Goal: Transaction & Acquisition: Purchase product/service

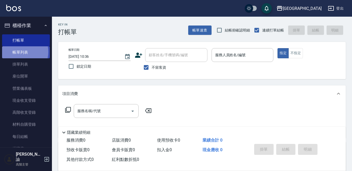
click at [15, 52] on link "帳單列表" at bounding box center [26, 52] width 48 height 12
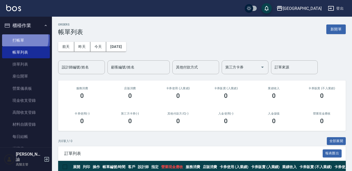
click at [16, 38] on link "打帳單" at bounding box center [26, 40] width 48 height 12
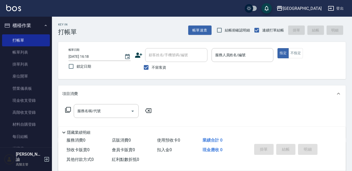
click at [187, 63] on div "不留客資" at bounding box center [171, 67] width 73 height 11
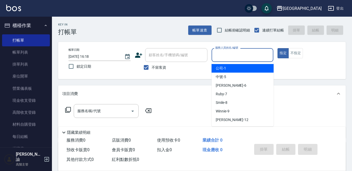
click at [240, 56] on input "服務人員姓名/編號" at bounding box center [242, 54] width 57 height 9
type input "5"
type button "true"
type input "中號-5"
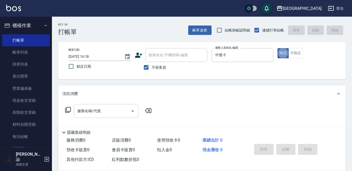
click at [109, 107] on input "服務名稱/代號" at bounding box center [102, 110] width 52 height 9
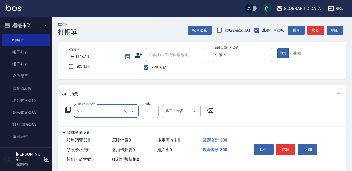
type input "日式洗髮(250)"
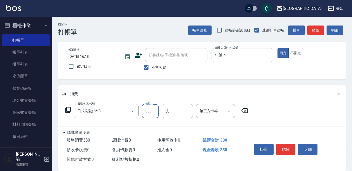
type input "380"
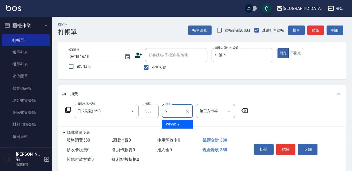
type input "Winnie-9"
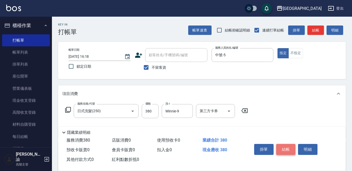
click at [280, 146] on button "結帳" at bounding box center [285, 149] width 19 height 11
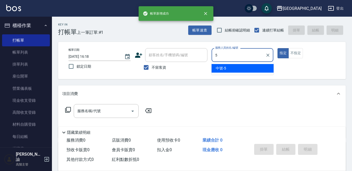
type input "中號-5"
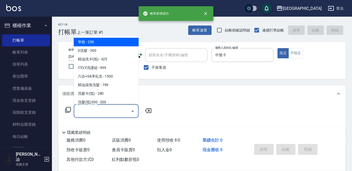
click at [95, 110] on div "服務名稱/代號 服務名稱/代號" at bounding box center [106, 111] width 65 height 14
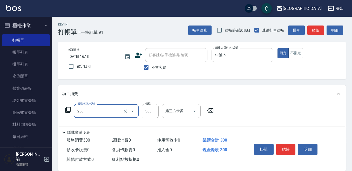
type input "日式洗髮(250)"
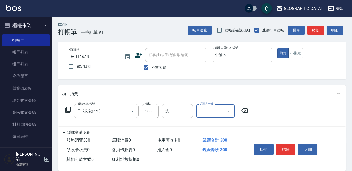
click at [186, 115] on input "洗-1" at bounding box center [177, 110] width 27 height 9
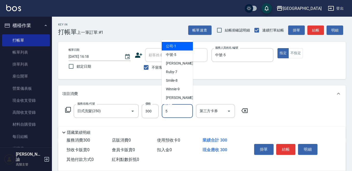
type input "中號-5"
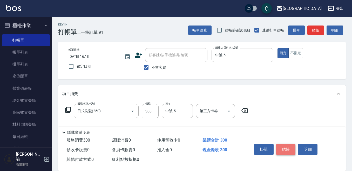
click at [285, 148] on button "結帳" at bounding box center [285, 149] width 19 height 11
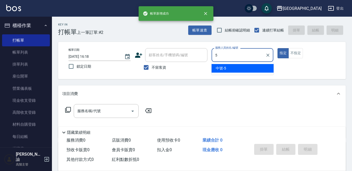
type input "中號-5"
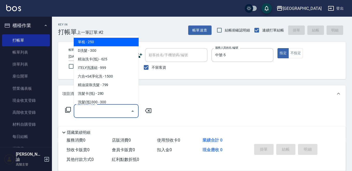
click at [100, 115] on input "服務名稱/代號" at bounding box center [102, 110] width 52 height 9
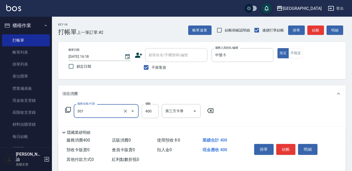
type input "剪髮卡([PERSON_NAME])(301)"
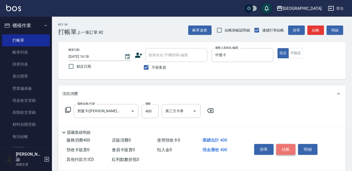
click at [278, 146] on button "結帳" at bounding box center [285, 149] width 19 height 11
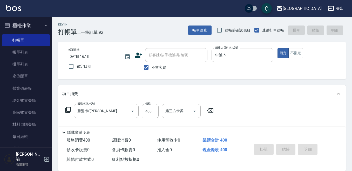
type input "[DATE] 16:19"
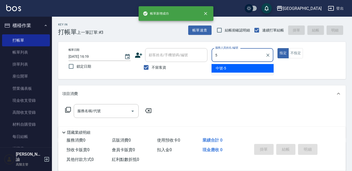
type input "中號-5"
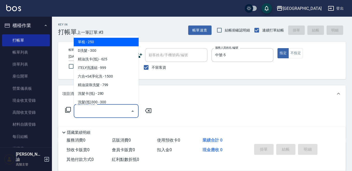
click at [101, 111] on input "服務名稱/代號" at bounding box center [102, 110] width 52 height 9
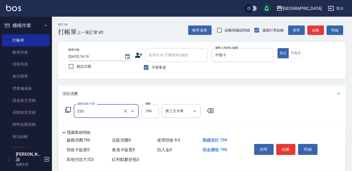
type input "精油滾珠洗髮(220)"
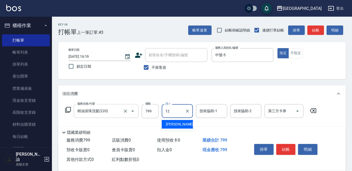
type input "[PERSON_NAME]-12"
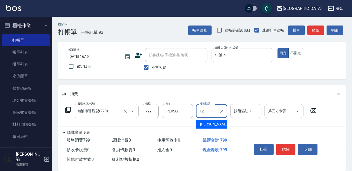
type input "[PERSON_NAME]-12"
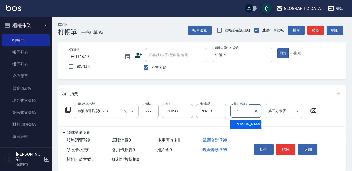
type input "[PERSON_NAME]-12"
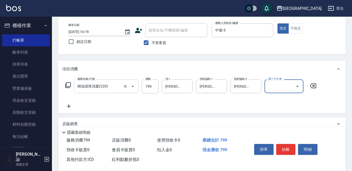
scroll to position [26, 0]
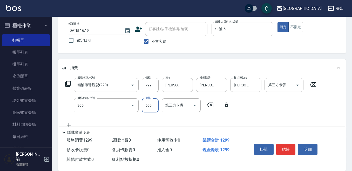
type input "剪髮500(305)"
click at [284, 146] on button "結帳" at bounding box center [285, 149] width 19 height 11
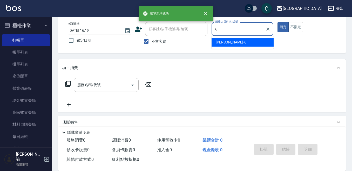
type input "[PERSON_NAME]-6"
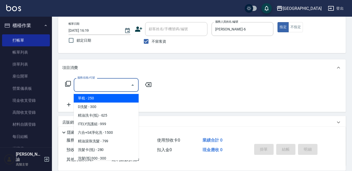
click at [106, 84] on input "服務名稱/代號" at bounding box center [102, 84] width 52 height 9
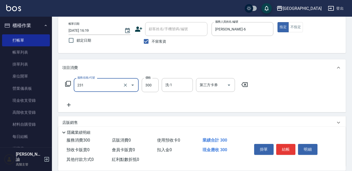
type input "洗髮(抵)300(231)"
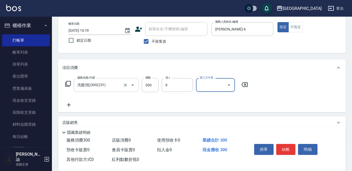
type input "Winnie-9"
drag, startPoint x: 287, startPoint y: 144, endPoint x: 147, endPoint y: 57, distance: 164.9
click at [173, 58] on div "Key In 打帳單 上一筆訂單:#4 帳單速查 結帳前確認明細 連續打單結帳 掛單 結帳 明細 帳單日期 [DATE] 16:19 鎖定日期 顧客姓名/手機…" at bounding box center [202, 103] width 300 height 225
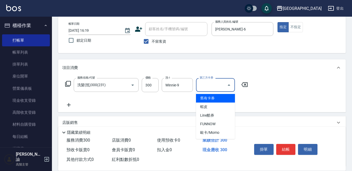
click at [222, 84] on input "第三方卡券" at bounding box center [212, 84] width 27 height 9
click at [219, 98] on span "舊有卡券" at bounding box center [215, 98] width 39 height 9
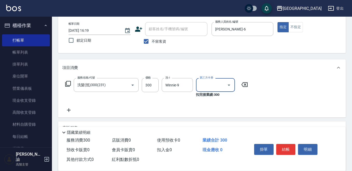
type input "舊有卡券"
click at [282, 148] on button "結帳" at bounding box center [285, 149] width 19 height 11
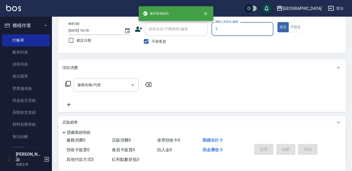
type input "Ruby-7"
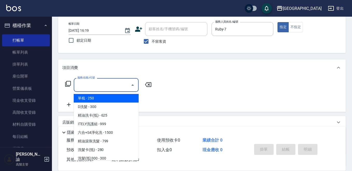
click at [96, 88] on input "服務名稱/代號" at bounding box center [102, 84] width 52 height 9
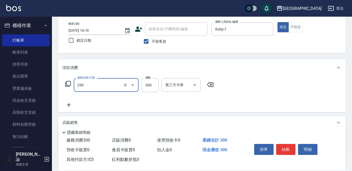
type input "日式洗髮(250)"
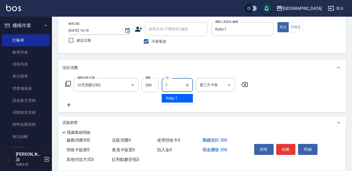
type input "Ruby-7"
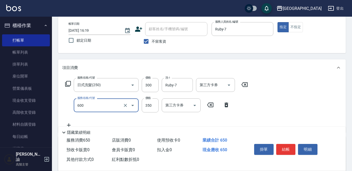
type input "護髮 (自備）(600)"
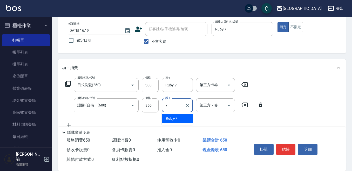
type input "Ruby-7"
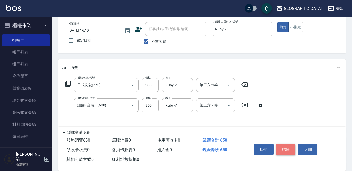
click at [284, 148] on button "結帳" at bounding box center [285, 149] width 19 height 11
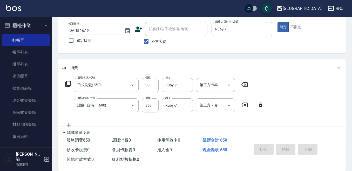
type input "[DATE] 16:20"
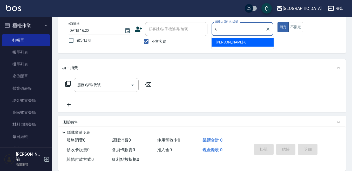
type input "[PERSON_NAME]-6"
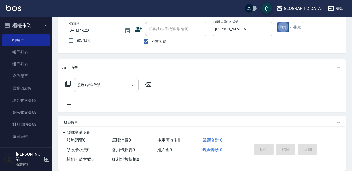
click at [106, 81] on input "服務名稱/代號" at bounding box center [102, 84] width 52 height 9
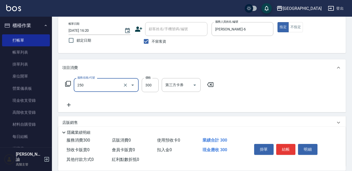
type input "日式洗髮(250)"
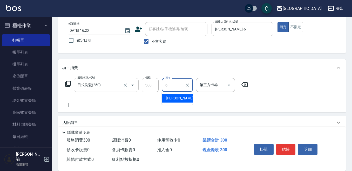
type input "[PERSON_NAME]-6"
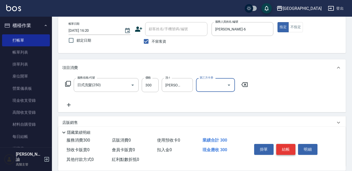
click at [284, 146] on button "結帳" at bounding box center [285, 149] width 19 height 11
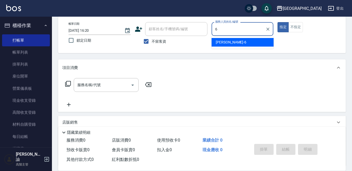
type input "[PERSON_NAME]-6"
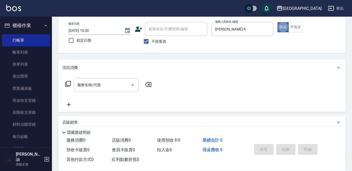
click at [113, 80] on div "服務名稱/代號" at bounding box center [106, 85] width 65 height 14
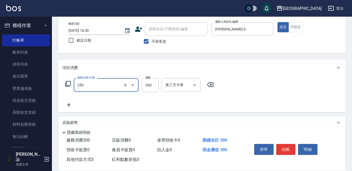
type input "日式洗髮(250)"
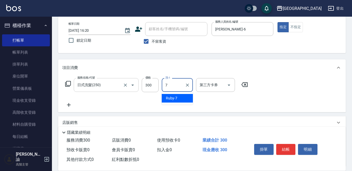
type input "Ruby-7"
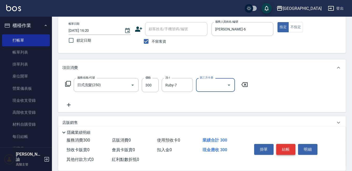
click at [287, 148] on button "結帳" at bounding box center [285, 149] width 19 height 11
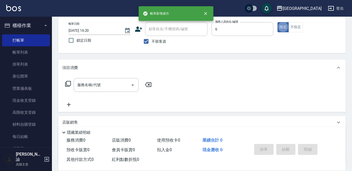
type input "[PERSON_NAME]-6"
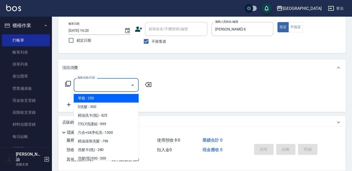
click at [100, 88] on input "服務名稱/代號" at bounding box center [102, 84] width 52 height 9
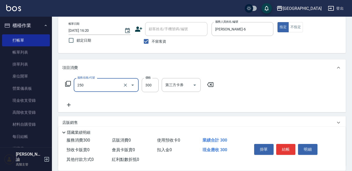
type input "日式洗髮(250)"
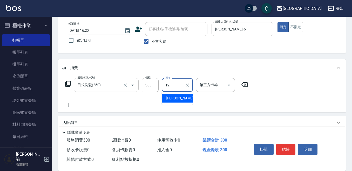
type input "[PERSON_NAME]-12"
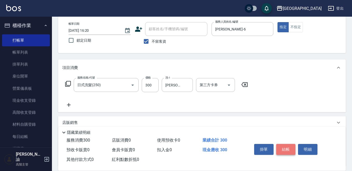
click at [287, 144] on button "結帳" at bounding box center [285, 149] width 19 height 11
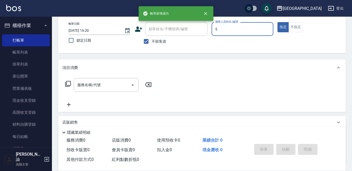
type input "中號-5"
click at [114, 84] on input "服務名稱/代號" at bounding box center [102, 84] width 52 height 9
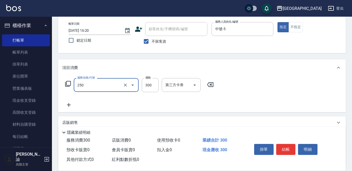
type input "日式洗髮(250)"
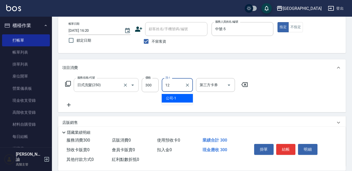
type input "[PERSON_NAME]-12"
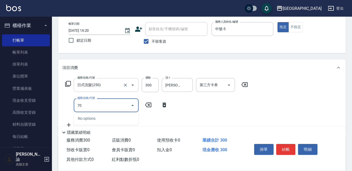
type input "7"
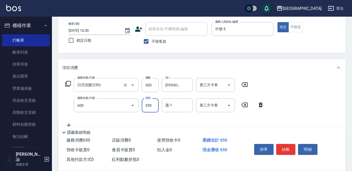
type input "護髮 (自備）(600)"
type input "[PERSON_NAME]-12"
click at [285, 147] on button "結帳" at bounding box center [285, 149] width 19 height 11
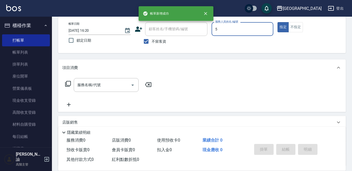
type input "中號-5"
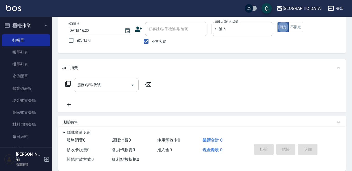
click at [91, 84] on input "服務名稱/代號" at bounding box center [102, 84] width 52 height 9
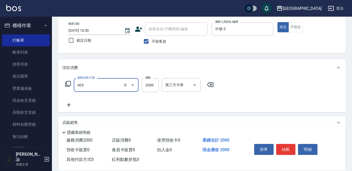
type input "燙髮(2000)(405)"
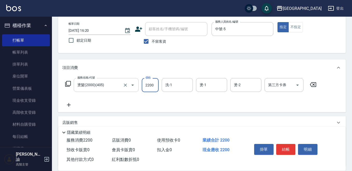
type input "2200"
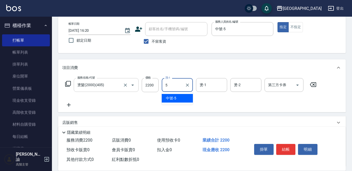
type input "中號-5"
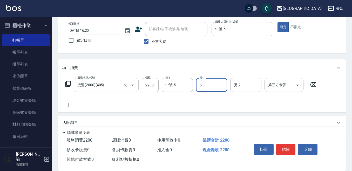
type input "中號-5"
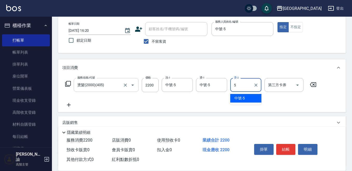
type input "中號-5"
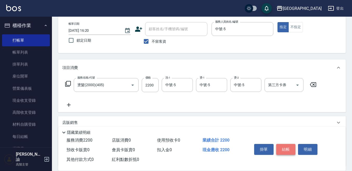
click at [284, 146] on button "結帳" at bounding box center [285, 149] width 19 height 11
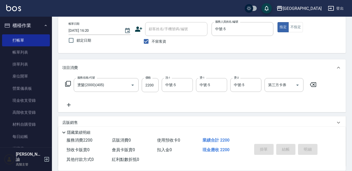
type input "[DATE] 16:21"
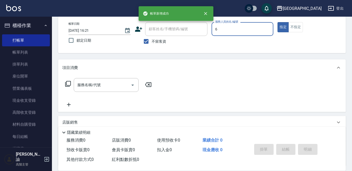
type input "[PERSON_NAME]-6"
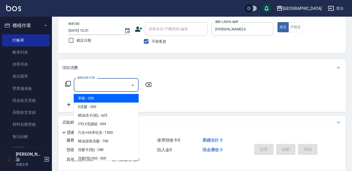
click at [103, 84] on input "服務名稱/代號" at bounding box center [102, 84] width 52 height 9
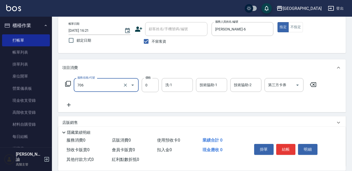
type input "中藥卡(一次)0(706)"
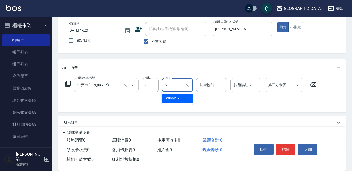
type input "Winnie-9"
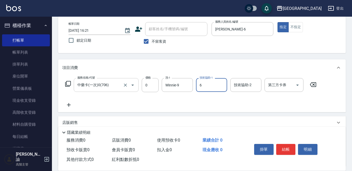
type input "[PERSON_NAME]-6"
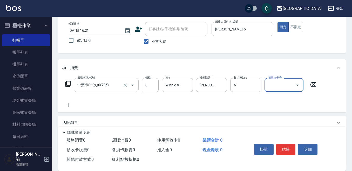
type input "[PERSON_NAME]-6"
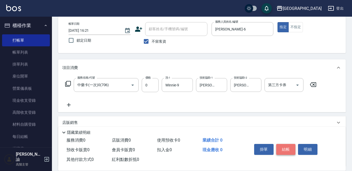
click at [284, 146] on button "結帳" at bounding box center [285, 149] width 19 height 11
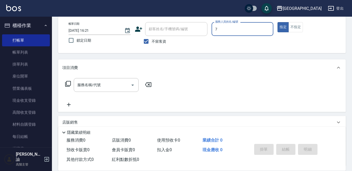
type input "Ruby-7"
click at [294, 28] on button "不指定" at bounding box center [296, 27] width 15 height 10
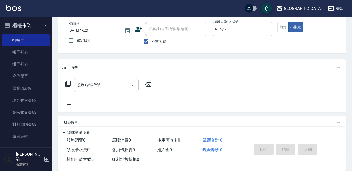
click at [114, 90] on div "服務名稱/代號" at bounding box center [106, 85] width 65 height 14
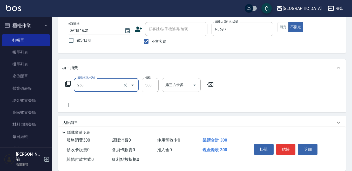
type input "日式洗髮(250)"
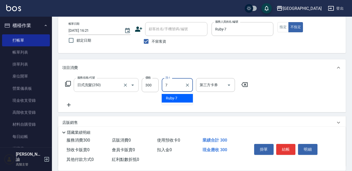
type input "Ruby-7"
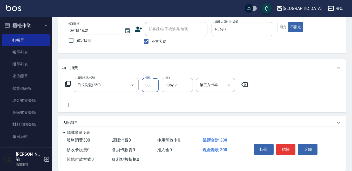
click at [146, 84] on input "300" at bounding box center [150, 85] width 17 height 14
type input "380"
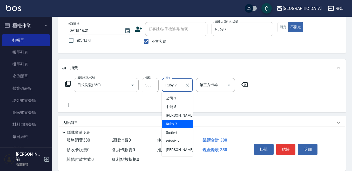
click at [178, 87] on input "Ruby-7" at bounding box center [173, 84] width 19 height 9
click at [213, 89] on input "第三方卡券" at bounding box center [212, 84] width 27 height 9
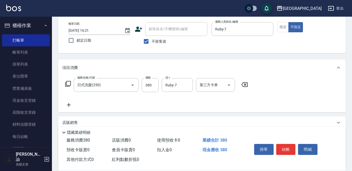
click at [65, 107] on icon at bounding box center [68, 105] width 13 height 6
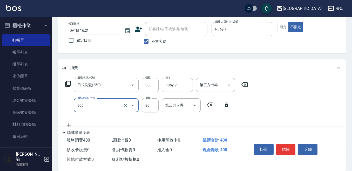
type input "潤絲精(800)"
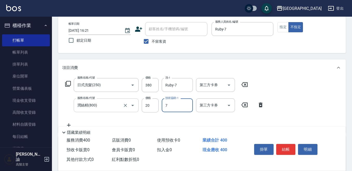
type input "Ruby-7"
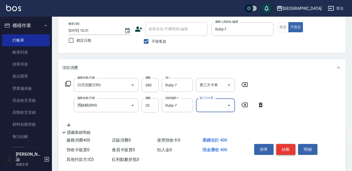
click at [289, 147] on button "結帳" at bounding box center [285, 149] width 19 height 11
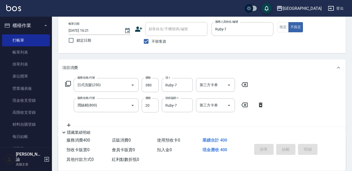
type input "[DATE] 16:23"
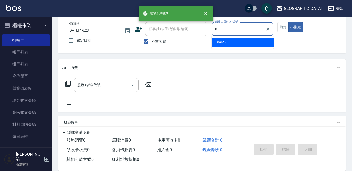
type input "8"
type button "false"
type input "Smile-8"
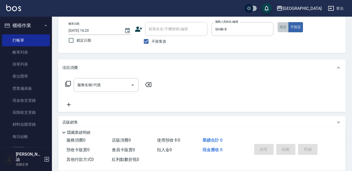
click at [282, 22] on button "指定" at bounding box center [283, 27] width 11 height 10
click at [118, 89] on input "服務名稱/代號" at bounding box center [102, 84] width 52 height 9
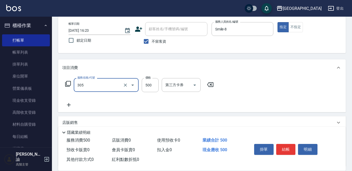
type input "剪髮500(305)"
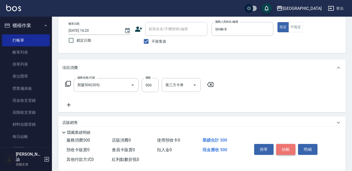
click at [282, 146] on button "結帳" at bounding box center [285, 149] width 19 height 11
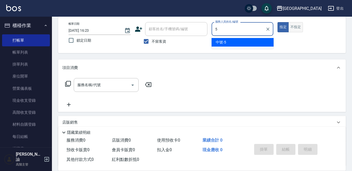
type input "中號-5"
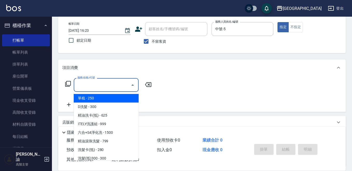
click at [97, 88] on input "服務名稱/代號" at bounding box center [102, 84] width 52 height 9
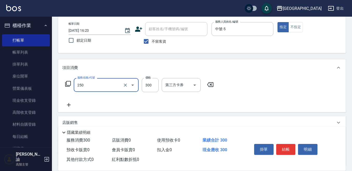
type input "日式洗髮(250)"
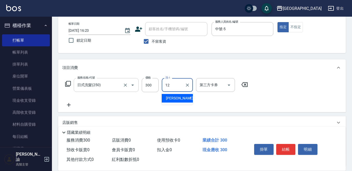
type input "[PERSON_NAME]-12"
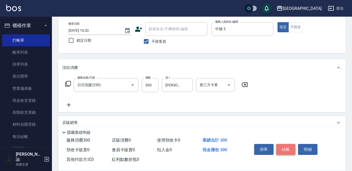
click at [281, 145] on button "結帳" at bounding box center [285, 149] width 19 height 11
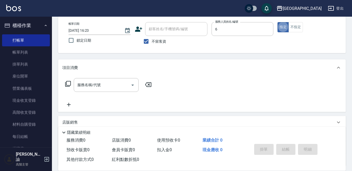
type input "[PERSON_NAME]-6"
click at [113, 85] on input "服務名稱/代號" at bounding box center [102, 84] width 52 height 9
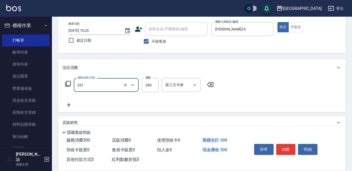
type input "洗髮(抵)300(231)"
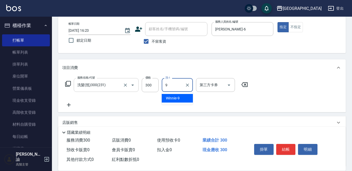
type input "Winnie-9"
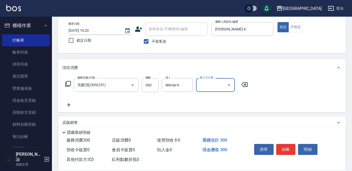
click at [202, 90] on div "第三方卡券" at bounding box center [215, 85] width 39 height 14
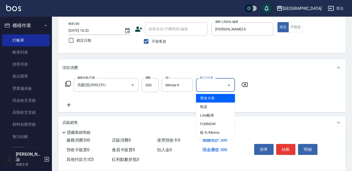
click at [203, 97] on span "舊有卡券" at bounding box center [215, 98] width 39 height 9
type input "舊有卡券"
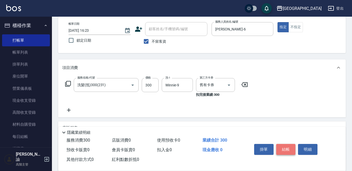
click at [282, 146] on button "結帳" at bounding box center [285, 149] width 19 height 11
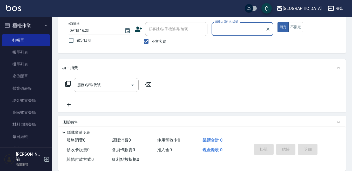
scroll to position [0, 67]
type input "cxdfvvfdvdddddddddddddddddddddddddddddddddddd"
click at [269, 31] on icon "Clear" at bounding box center [268, 29] width 5 height 5
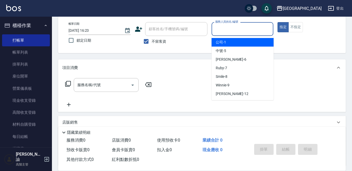
scroll to position [0, 0]
